Goal: Task Accomplishment & Management: Manage account settings

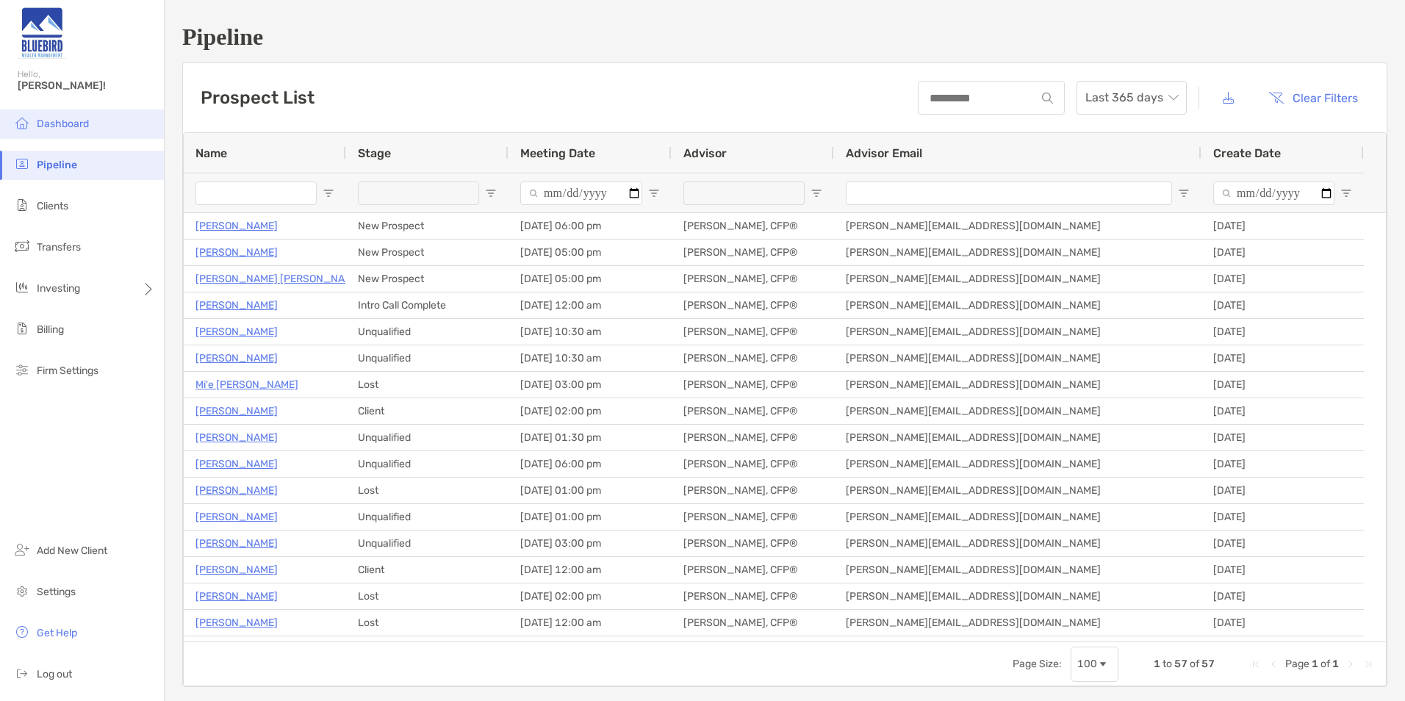
click at [54, 118] on span "Dashboard" at bounding box center [63, 124] width 52 height 12
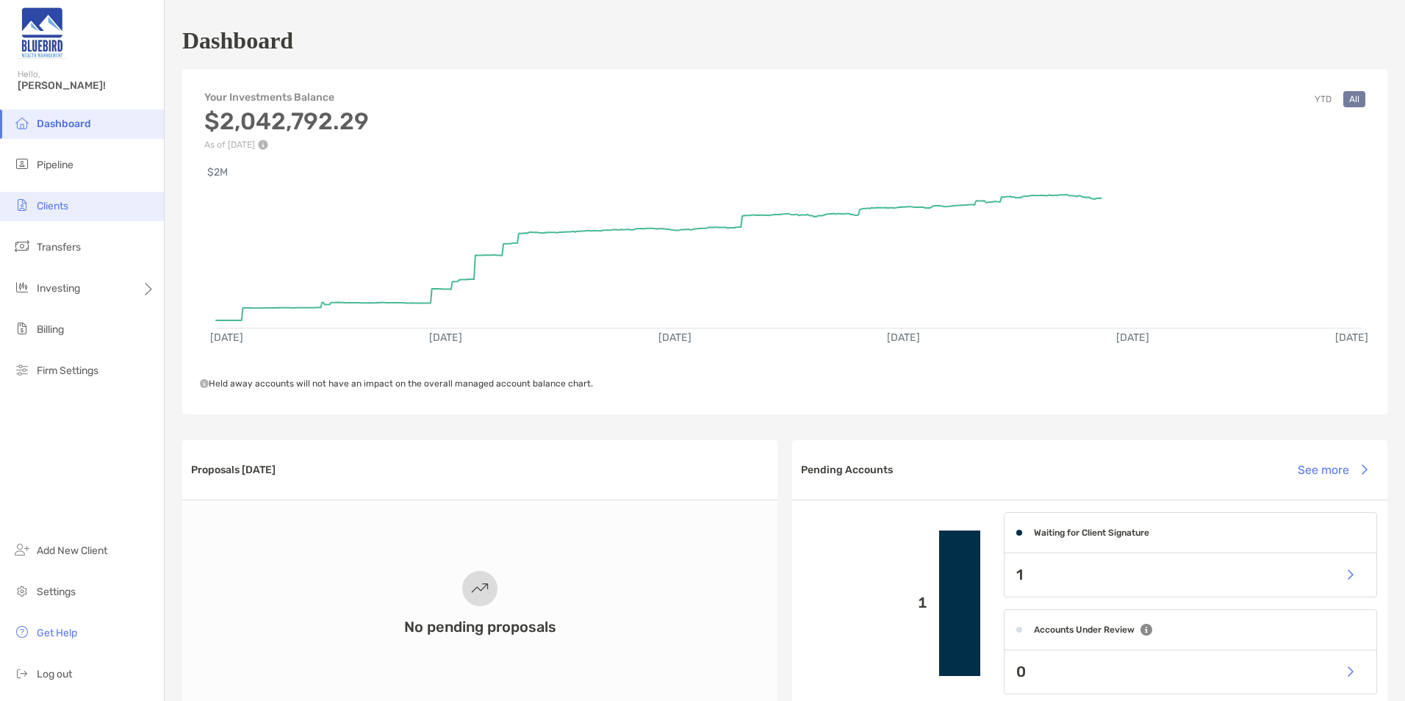
click at [68, 206] on span "Clients" at bounding box center [53, 206] width 32 height 12
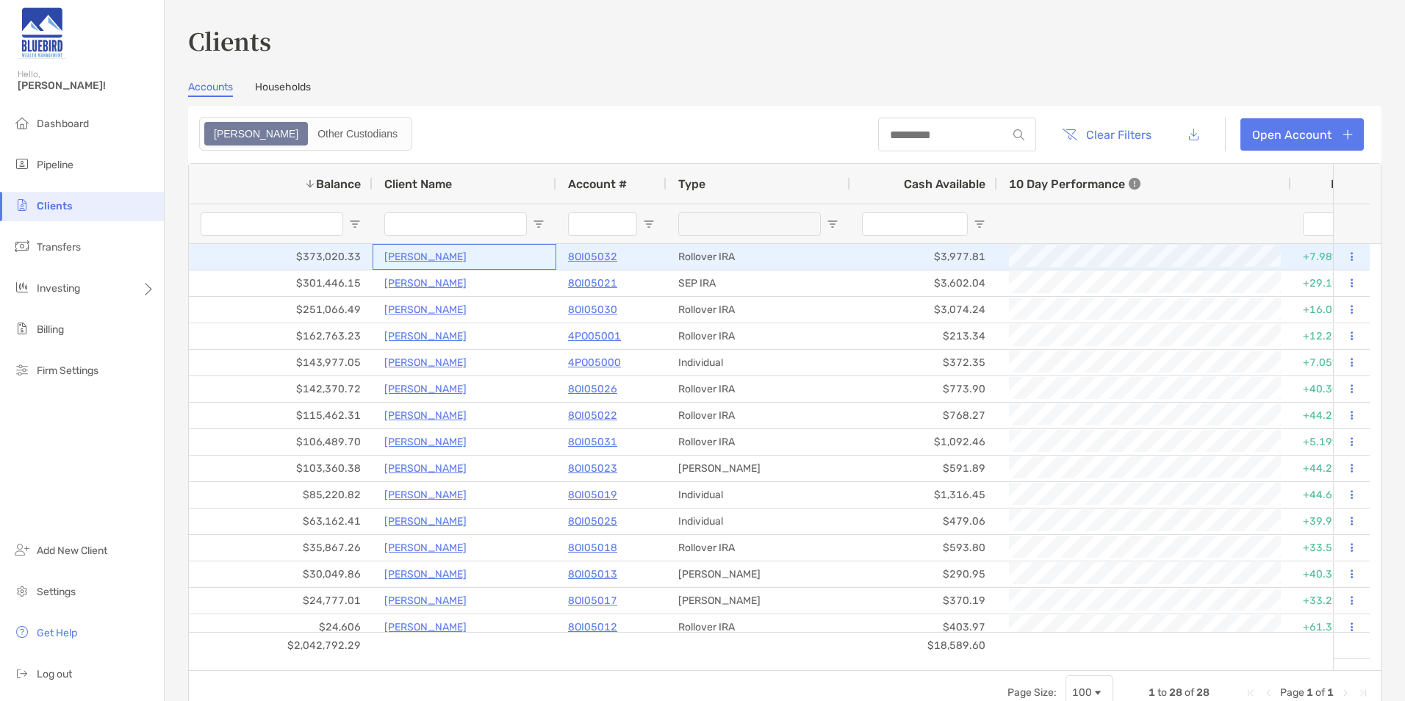
click at [408, 256] on p "[PERSON_NAME]" at bounding box center [425, 257] width 82 height 18
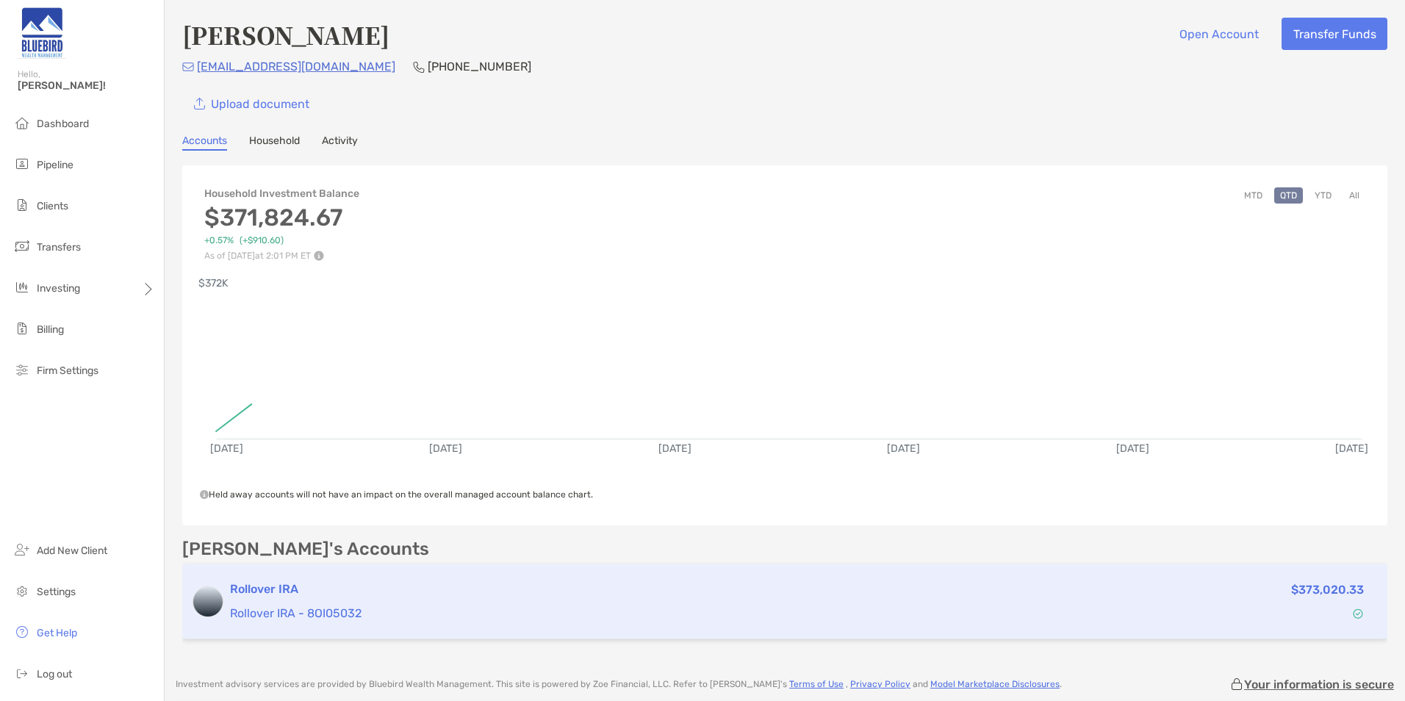
click at [364, 583] on h3 "Rollover IRA" at bounding box center [659, 589] width 858 height 18
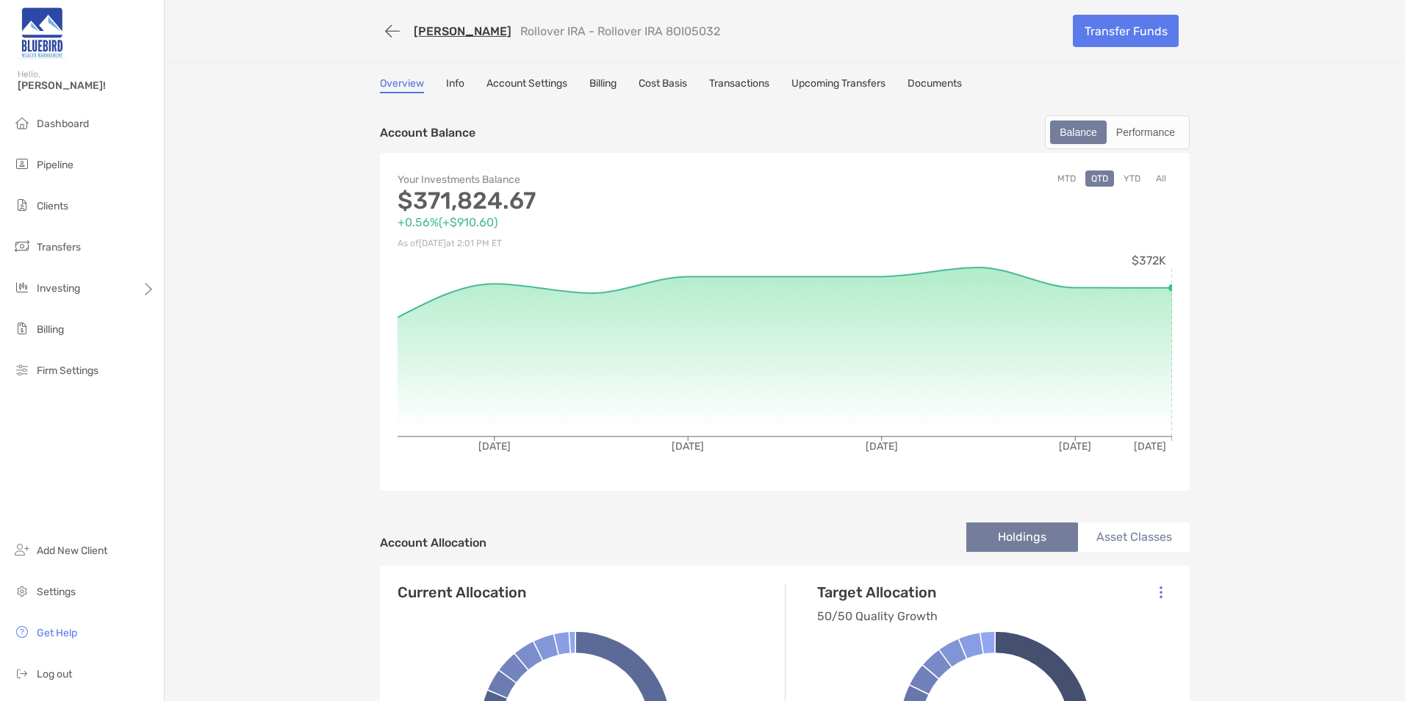
click at [855, 83] on link "Upcoming Transfers" at bounding box center [838, 85] width 94 height 16
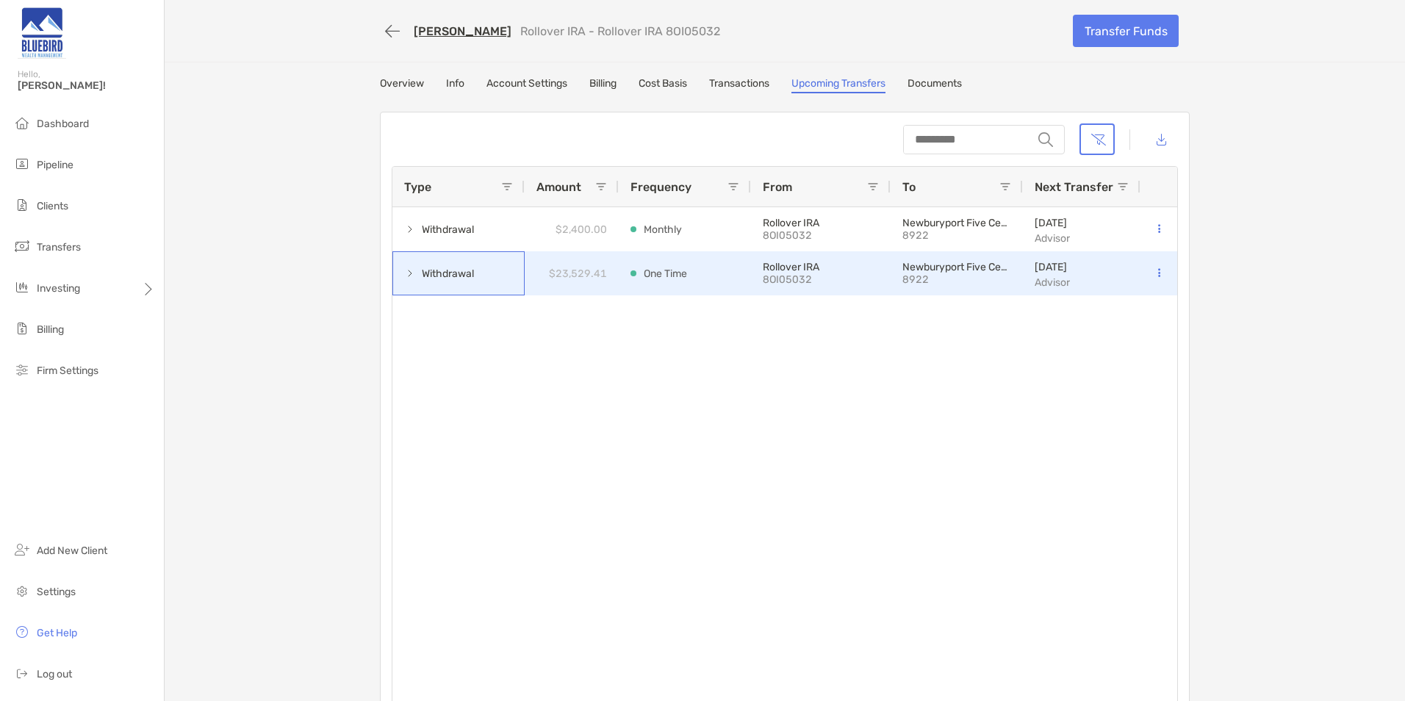
click at [404, 275] on span at bounding box center [410, 273] width 12 height 12
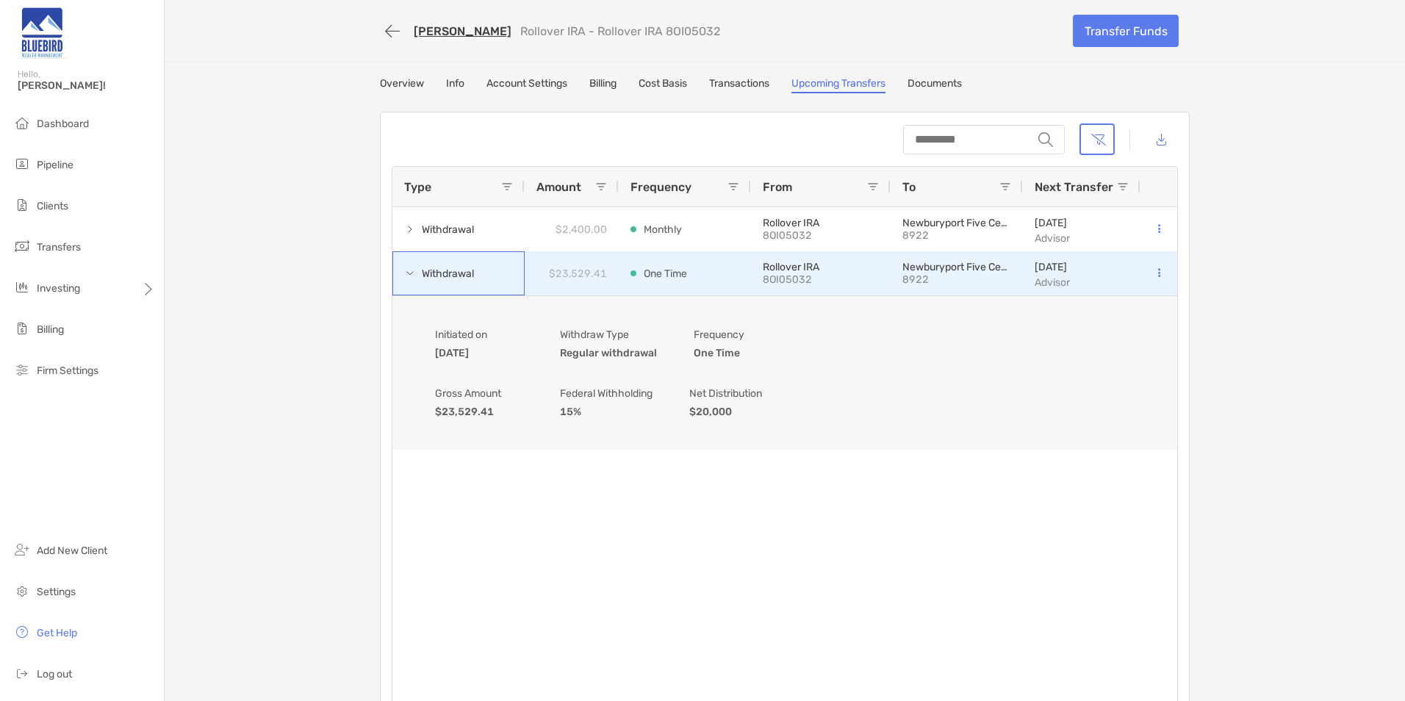
click at [404, 275] on span at bounding box center [410, 273] width 12 height 12
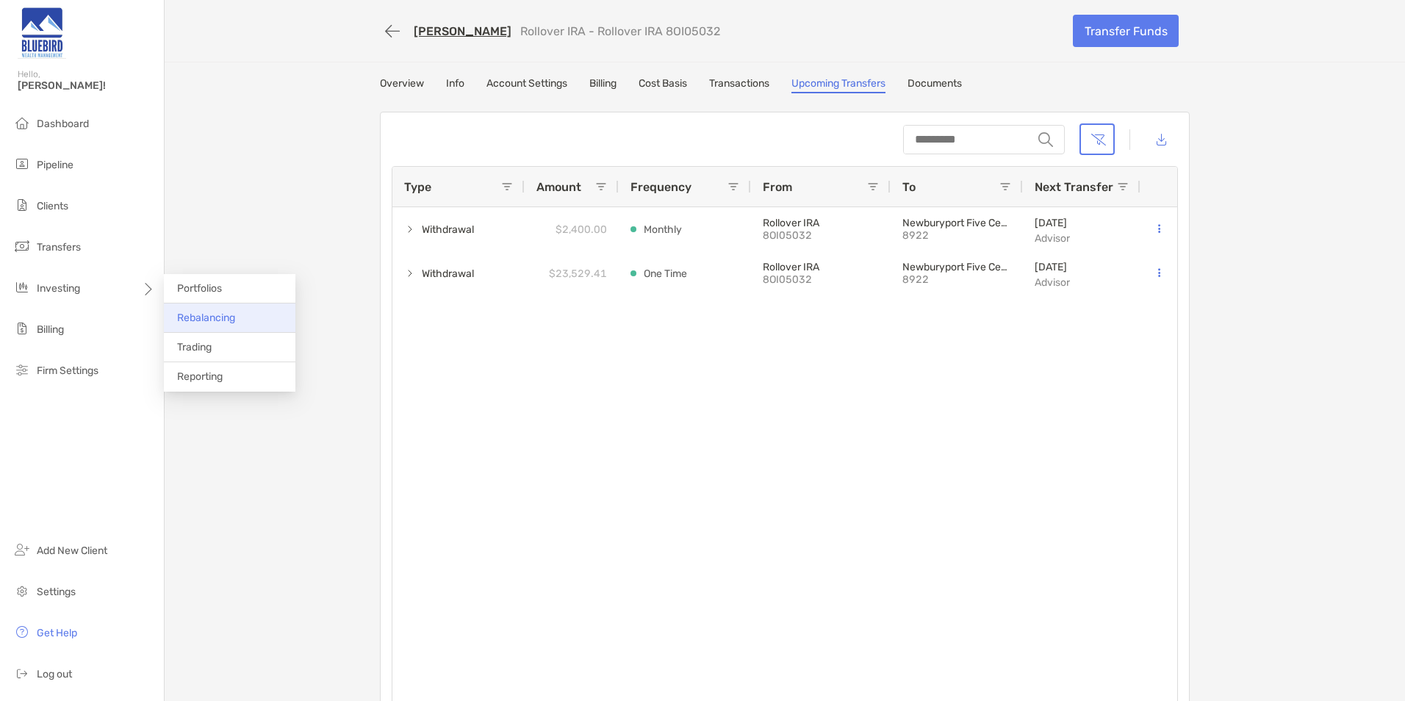
click at [215, 316] on span "Rebalancing" at bounding box center [206, 318] width 58 height 12
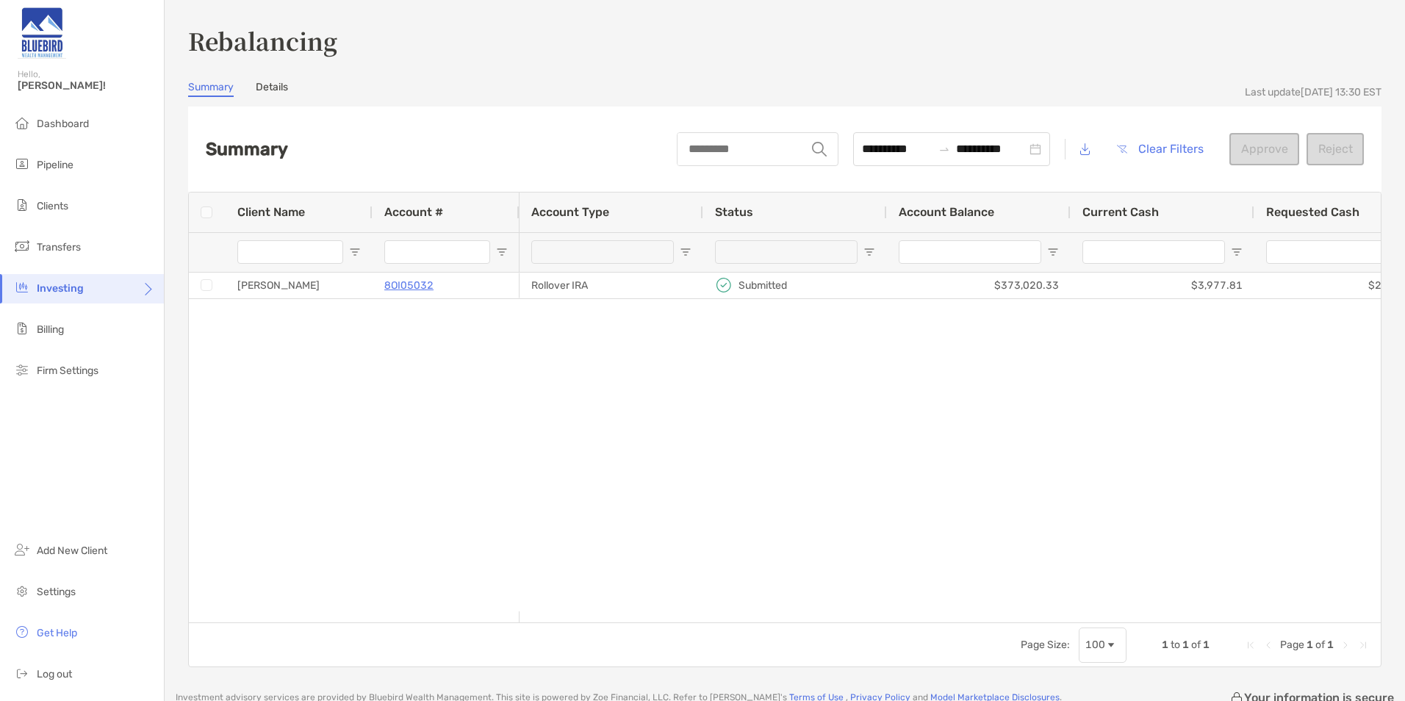
click at [285, 89] on link "Details" at bounding box center [272, 89] width 32 height 16
